Goal: Check status: Check status

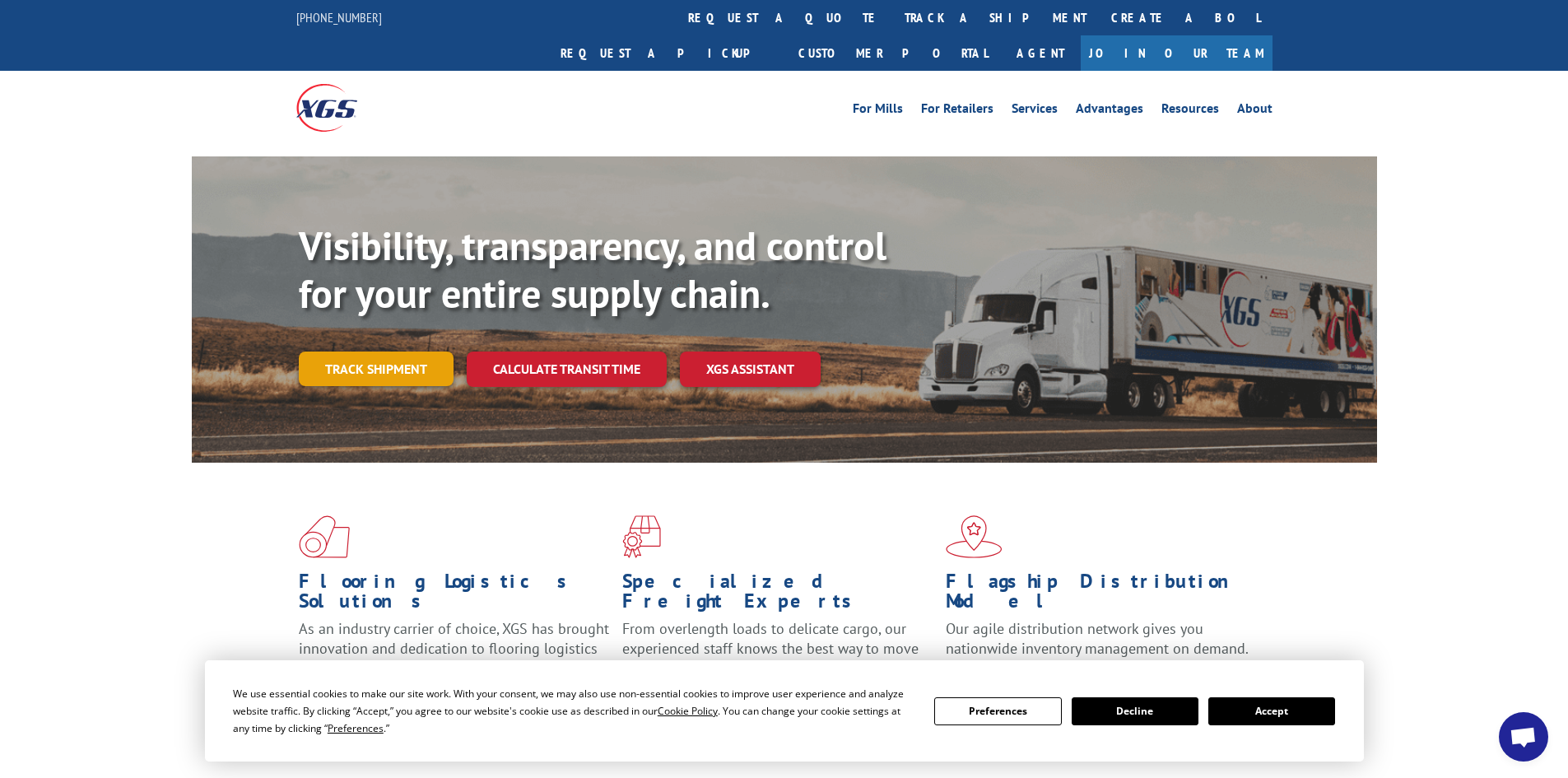
click at [394, 352] on link "Track shipment" at bounding box center [375, 369] width 155 height 35
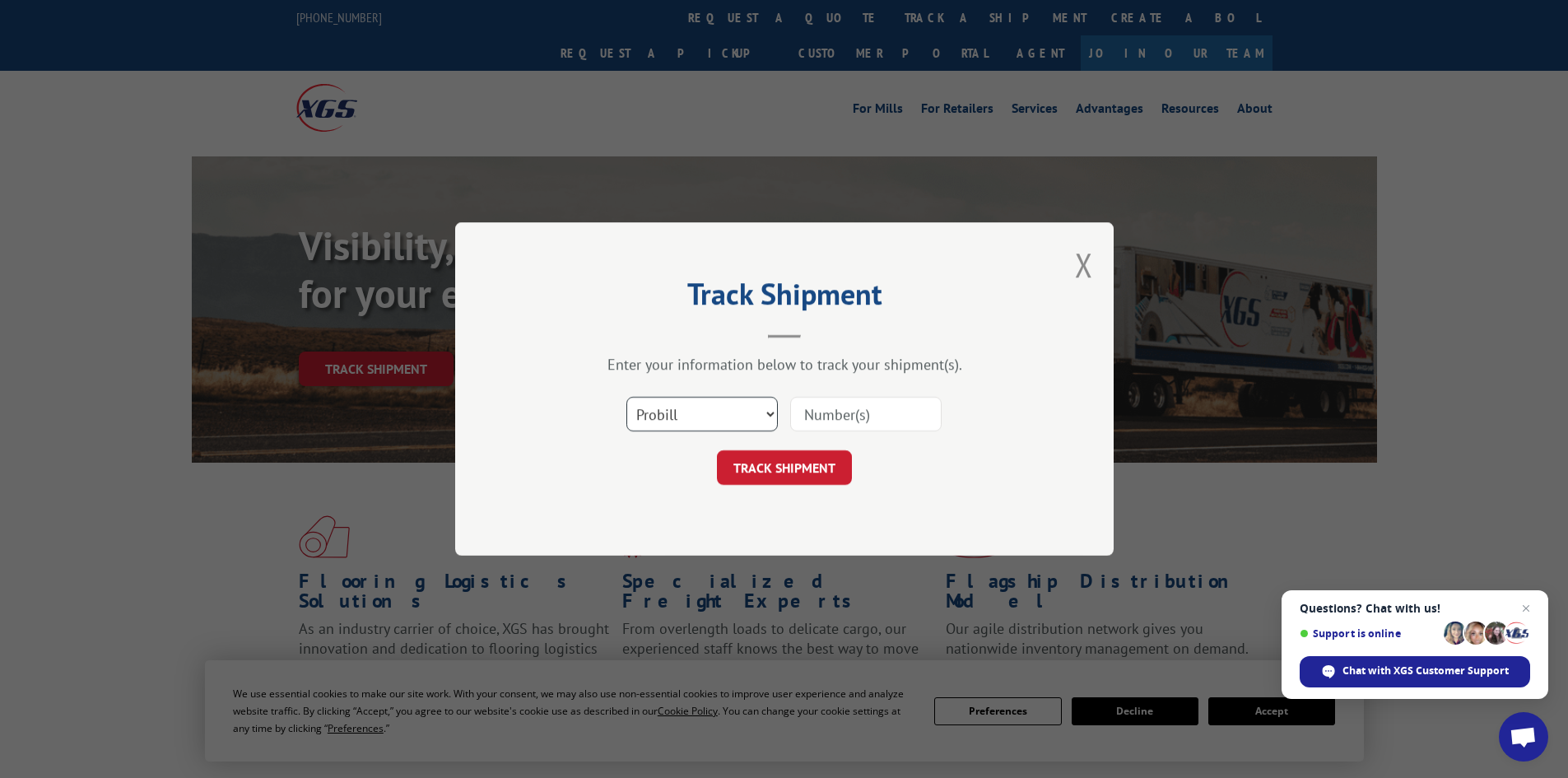
click at [766, 411] on select "Select category... Probill BOL PO" at bounding box center [702, 414] width 151 height 35
select select "po"
click at [626, 396] on select "Select category... Probill BOL PO" at bounding box center [702, 414] width 151 height 35
click at [850, 426] on input at bounding box center [865, 414] width 151 height 35
paste input "20543037"
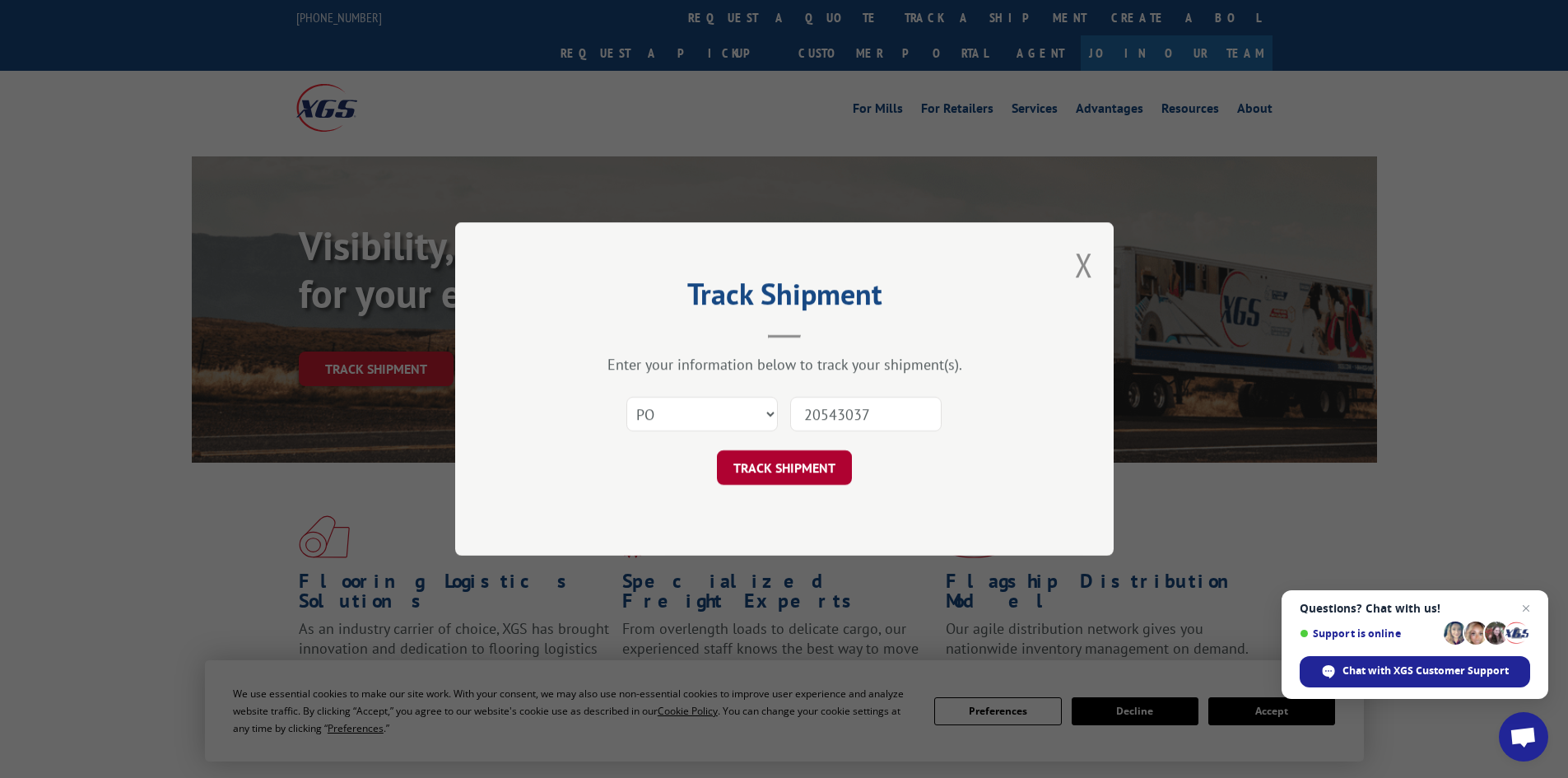
type input "20543037"
click at [787, 464] on button "TRACK SHIPMENT" at bounding box center [784, 467] width 135 height 35
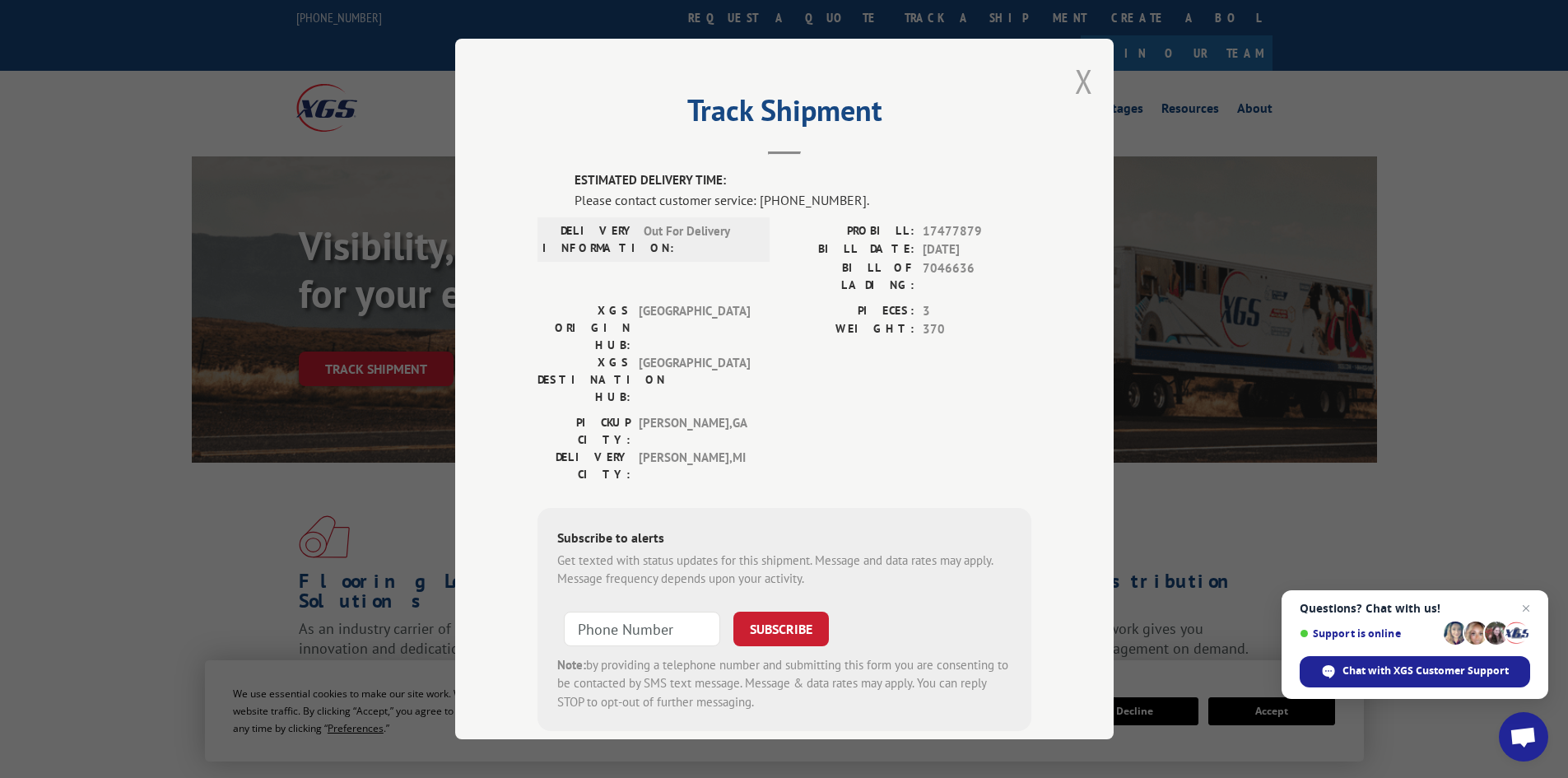
click at [1082, 87] on button "Close modal" at bounding box center [1083, 81] width 18 height 44
